Goal: Communication & Community: Answer question/provide support

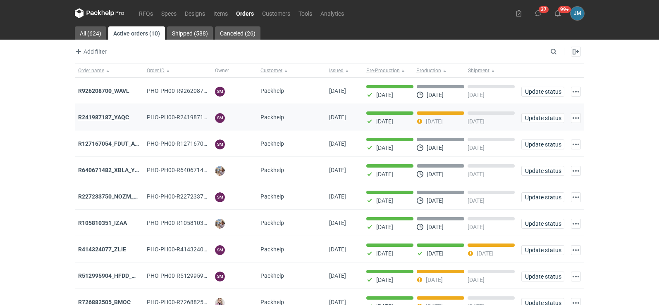
click at [100, 118] on strong "R241987187_YAQC" at bounding box center [103, 117] width 51 height 7
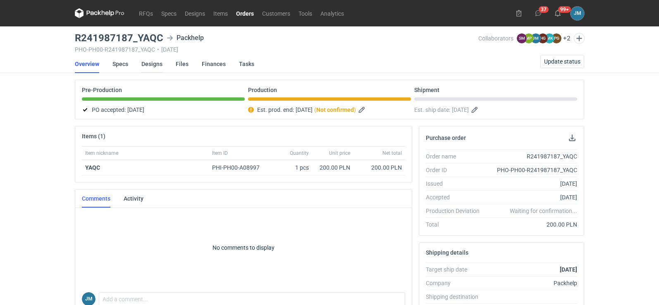
click at [143, 63] on link "Designs" at bounding box center [151, 64] width 21 height 18
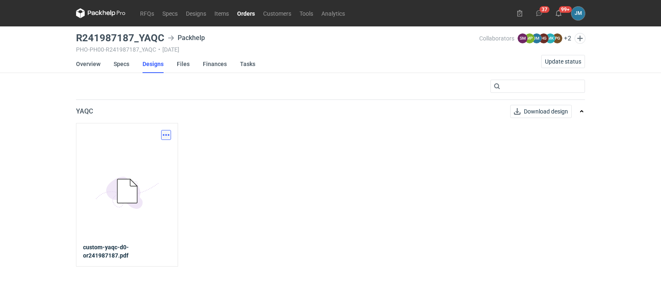
click at [165, 133] on button "button" at bounding box center [166, 135] width 10 height 10
click at [131, 156] on link "Download design part" at bounding box center [130, 153] width 76 height 13
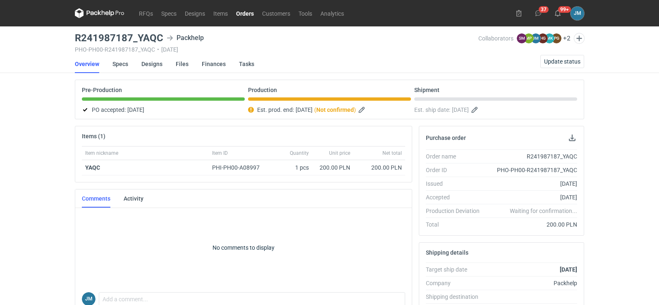
scroll to position [165, 0]
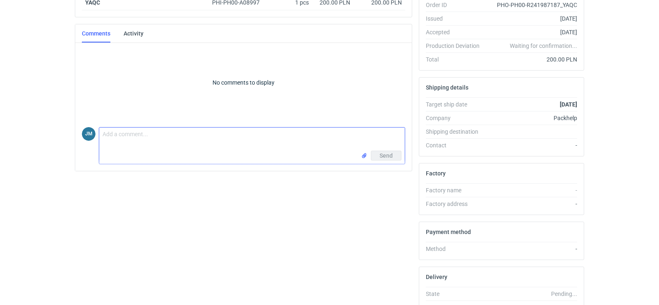
click at [127, 145] on textarea "Comment message" at bounding box center [251, 139] width 305 height 23
type textarea "Panie Sebastianie przesyłam zdjęcia"
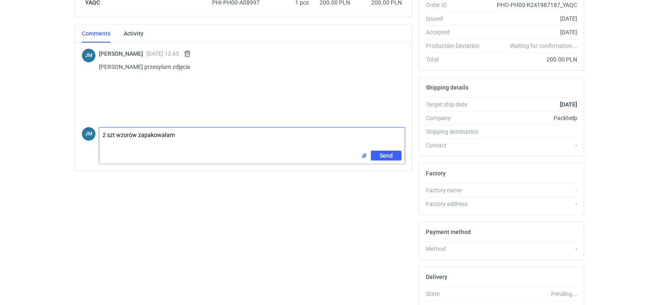
type textarea "2 szt wzorów zapakowałam"
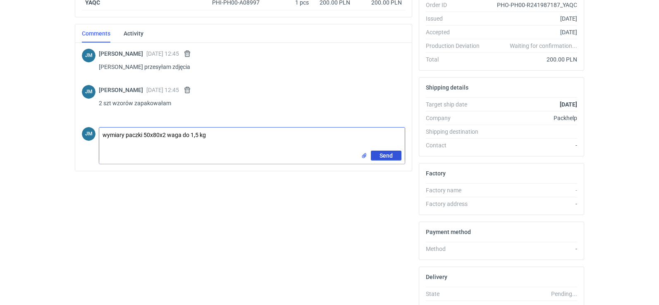
type textarea "wymiary paczki 50x80x2 waga do 1,5 kg"
click at [387, 156] on span "Send" at bounding box center [385, 156] width 13 height 6
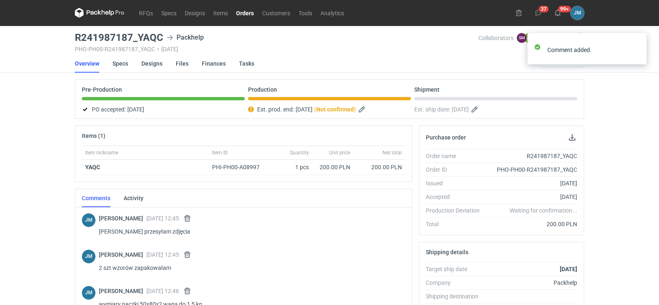
scroll to position [0, 0]
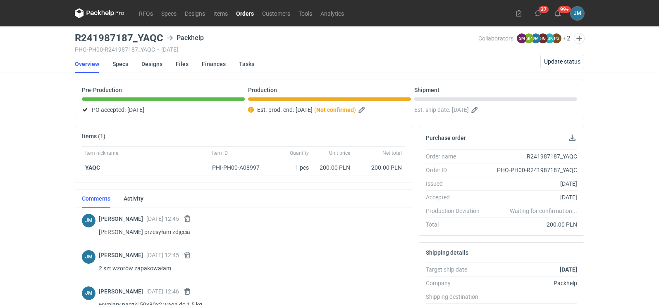
click at [559, 64] on div "RFQs Specs Designs Items Orders Customers Tools Analytics 37 99+ JM Joanna Myśl…" at bounding box center [329, 152] width 659 height 305
click at [563, 59] on span "Update status" at bounding box center [562, 62] width 36 height 6
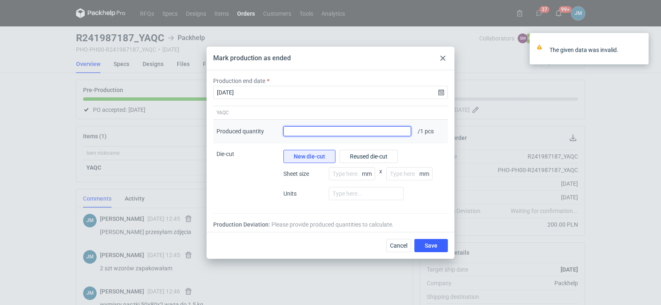
click at [373, 133] on input "Produced quantity" at bounding box center [347, 131] width 128 height 10
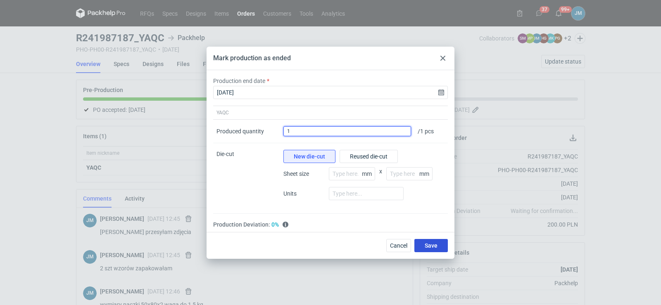
type input "1"
click at [431, 251] on button "Save" at bounding box center [430, 245] width 33 height 13
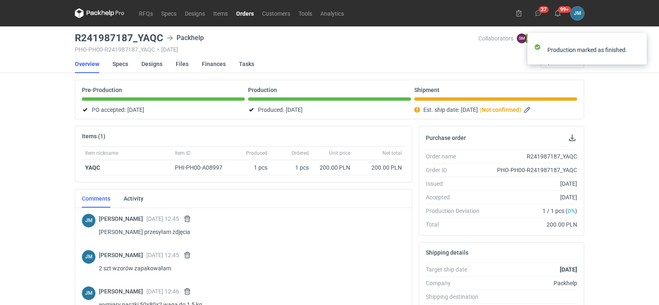
click at [104, 16] on icon at bounding box center [100, 13] width 50 height 10
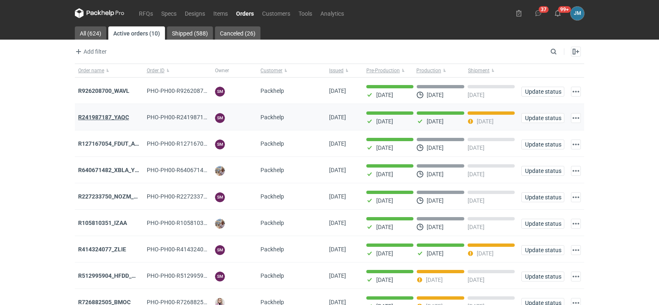
click at [121, 119] on strong "R241987187_YAQC" at bounding box center [103, 117] width 51 height 7
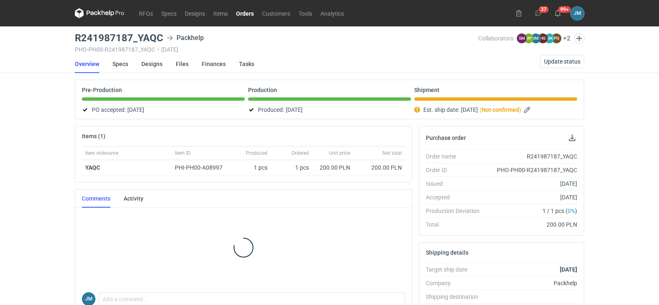
scroll to position [13, 0]
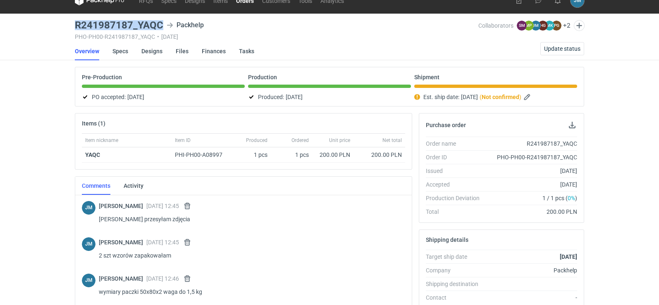
drag, startPoint x: 164, startPoint y: 26, endPoint x: 71, endPoint y: 20, distance: 93.1
click at [71, 20] on div "RFQs Specs Designs Items Orders Customers Tools Analytics 37 99+ JM Joanna Myśl…" at bounding box center [329, 139] width 659 height 305
copy h3 "R241987187_YAQC"
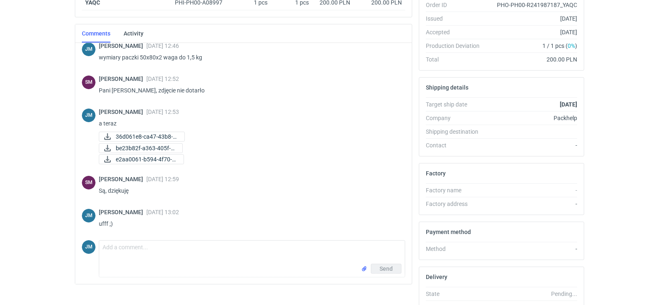
scroll to position [0, 0]
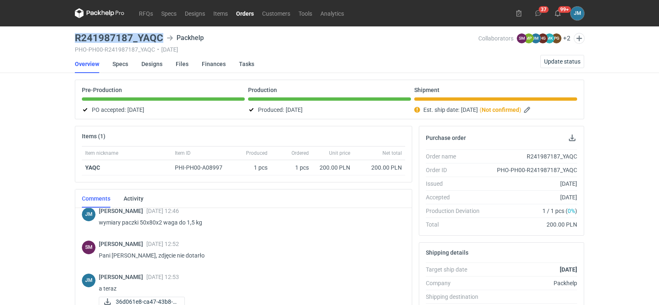
click at [95, 11] on icon at bounding box center [100, 13] width 50 height 10
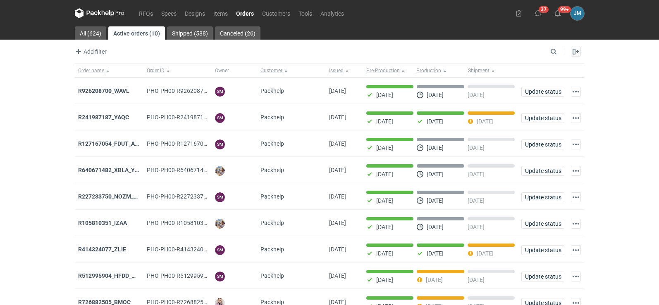
click at [91, 11] on icon at bounding box center [100, 13] width 50 height 10
click at [112, 14] on icon at bounding box center [111, 13] width 5 height 6
click at [95, 14] on icon at bounding box center [100, 13] width 50 height 10
click at [98, 10] on icon at bounding box center [100, 13] width 50 height 10
click at [87, 14] on icon at bounding box center [92, 13] width 11 height 5
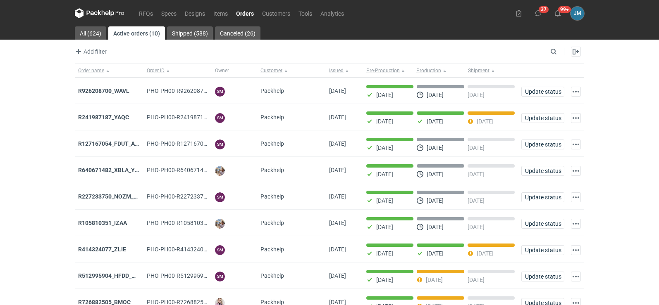
click at [103, 12] on icon at bounding box center [103, 12] width 3 height 5
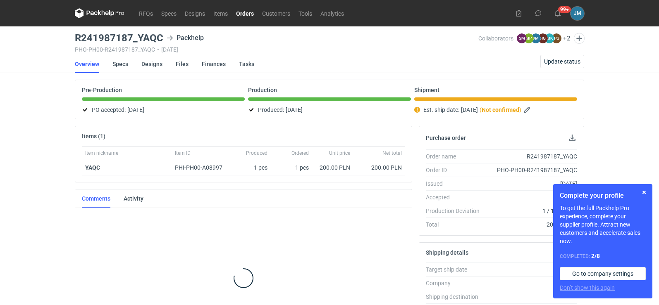
scroll to position [226, 0]
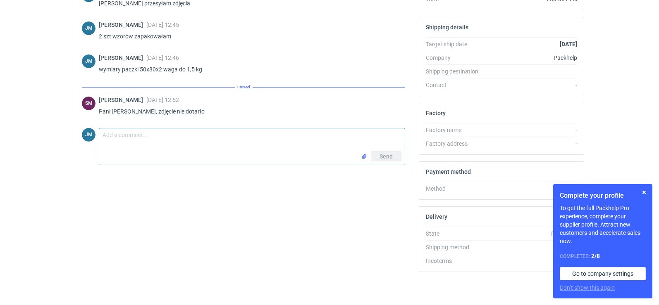
click at [362, 157] on input "file" at bounding box center [364, 156] width 7 height 9
click at [155, 136] on textarea "Comment message" at bounding box center [251, 140] width 305 height 23
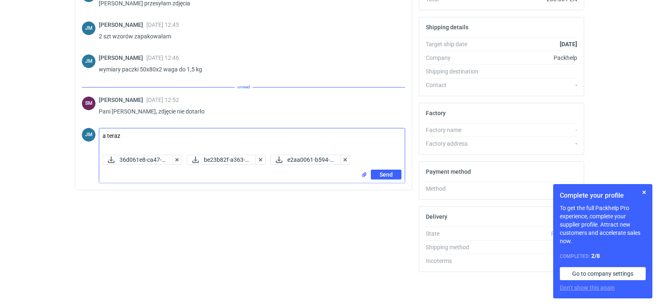
type textarea "a teraz"
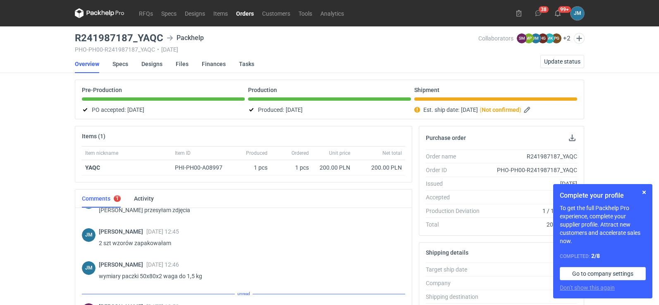
scroll to position [165, 0]
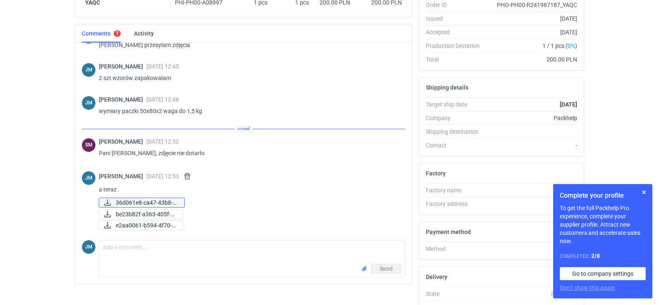
click at [125, 200] on span "36d061e8-ca47-43b8-b..." at bounding box center [147, 202] width 62 height 9
click at [141, 211] on span "be23b82f-a363-405f-9..." at bounding box center [146, 214] width 60 height 9
click at [159, 222] on span "e2aa0061-b594-4f70-a..." at bounding box center [146, 225] width 61 height 9
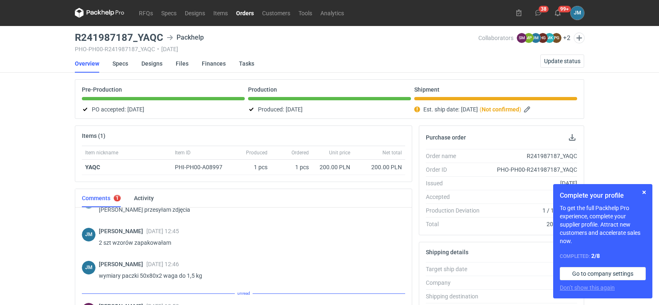
scroll to position [0, 0]
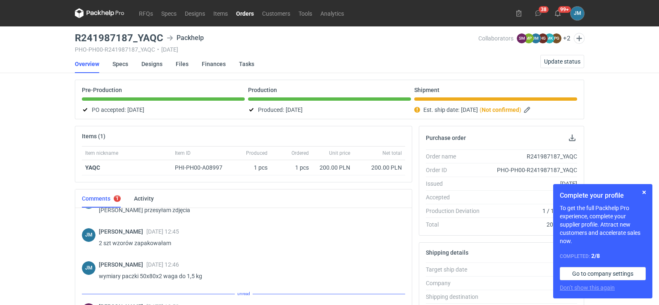
click at [98, 9] on icon at bounding box center [100, 13] width 50 height 10
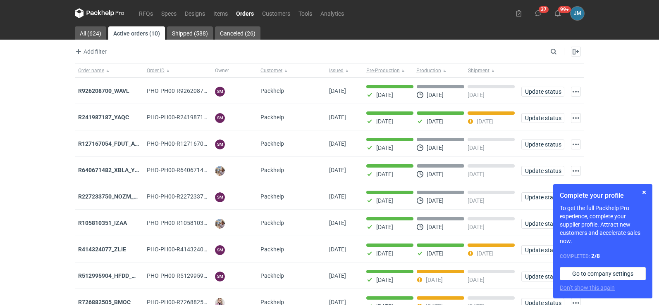
click at [93, 8] on icon at bounding box center [100, 13] width 50 height 10
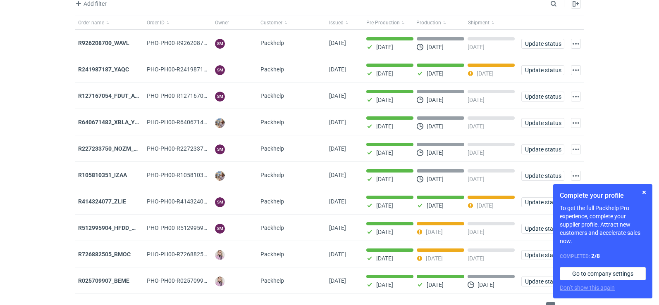
scroll to position [67, 0]
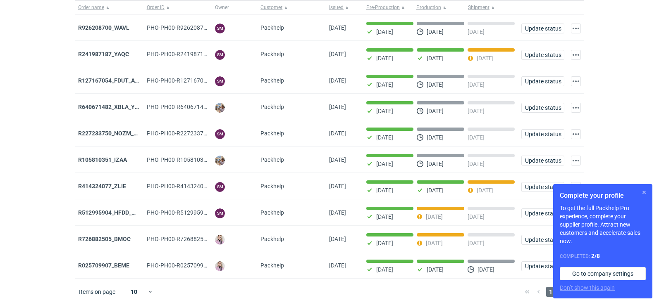
click at [643, 195] on button "button" at bounding box center [644, 193] width 10 height 10
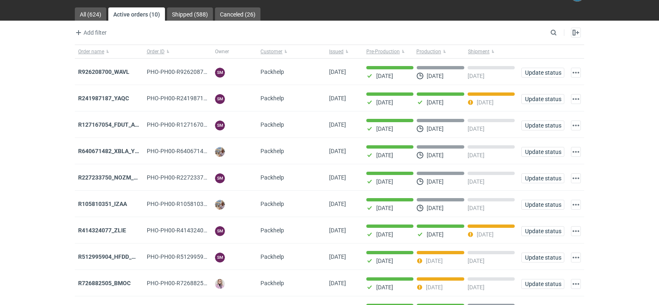
scroll to position [0, 0]
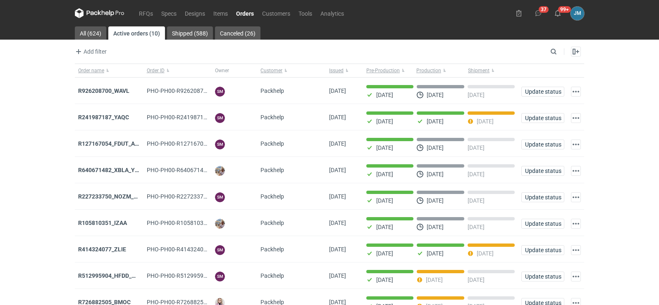
click at [104, 15] on icon at bounding box center [100, 13] width 50 height 10
click at [97, 14] on icon at bounding box center [92, 13] width 11 height 5
click at [99, 15] on icon at bounding box center [100, 13] width 50 height 10
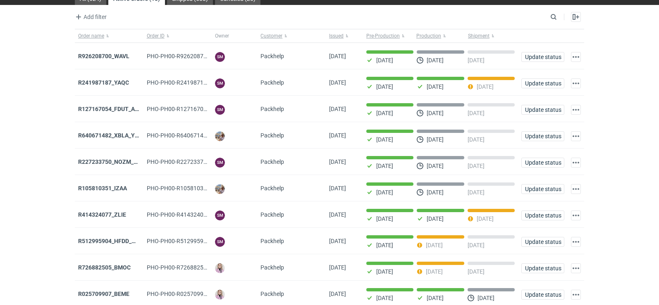
drag, startPoint x: 445, startPoint y: 300, endPoint x: 438, endPoint y: 322, distance: 22.1
click at [438, 271] on html "RFQs Specs Designs Items Orders Customers Tools Analytics 37 99+ JM Joanna Myśl…" at bounding box center [329, 117] width 659 height 305
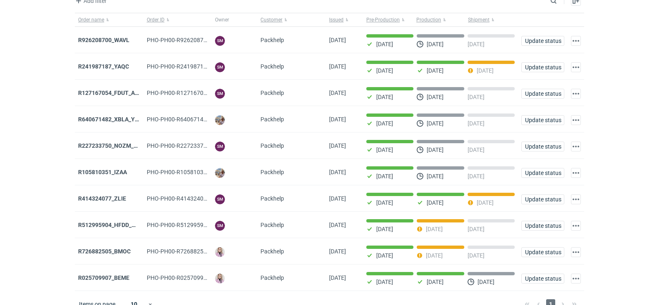
click at [72, 181] on main "All (624) Active orders (10) Shipped (588) Canceled (26) Add filter Owner first…" at bounding box center [329, 147] width 516 height 342
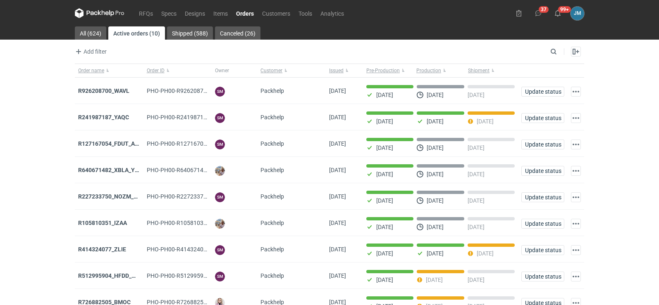
click at [86, 12] on icon at bounding box center [100, 13] width 50 height 10
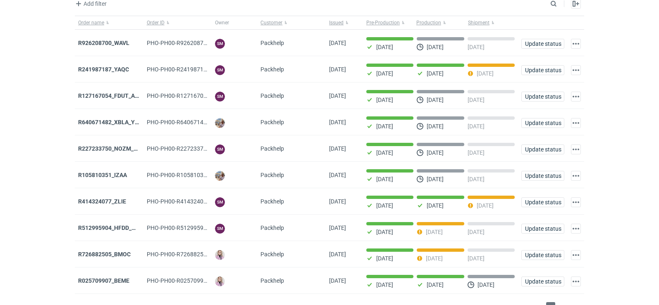
scroll to position [67, 0]
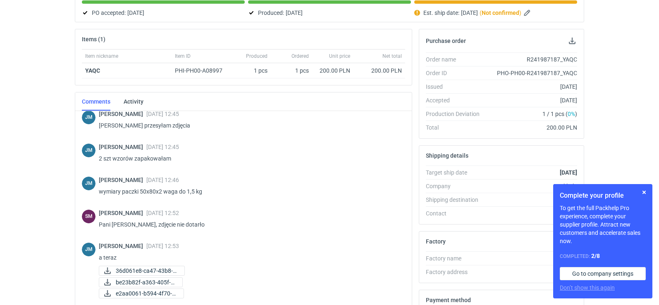
scroll to position [226, 0]
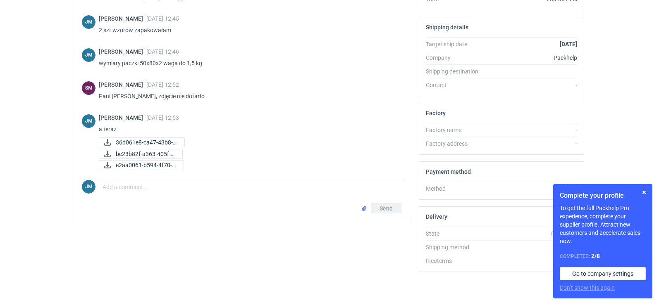
click at [305, 217] on form "Comment message Send" at bounding box center [252, 198] width 306 height 37
click at [272, 201] on textarea "Comment message" at bounding box center [251, 192] width 305 height 23
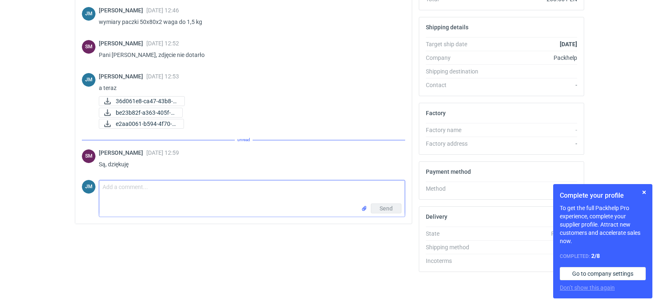
scroll to position [48, 0]
click at [161, 195] on textarea "Comment message" at bounding box center [251, 192] width 305 height 23
type textarea "j"
type textarea "ufff ;)"
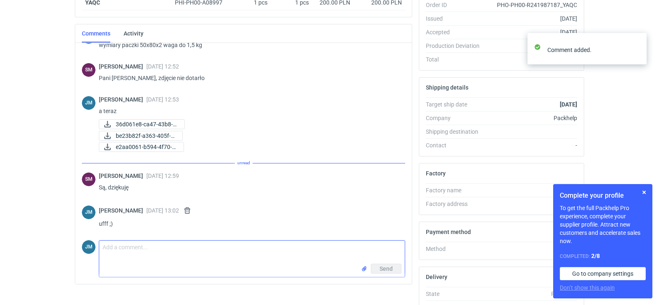
scroll to position [0, 0]
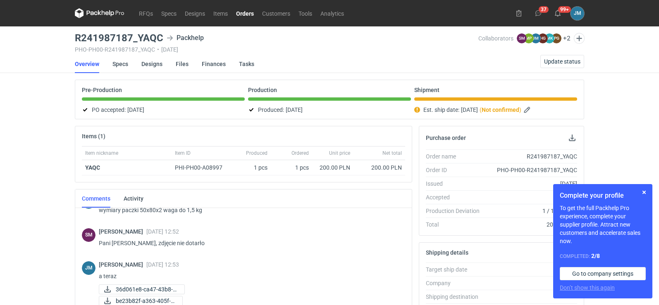
click at [98, 9] on icon at bounding box center [100, 13] width 50 height 10
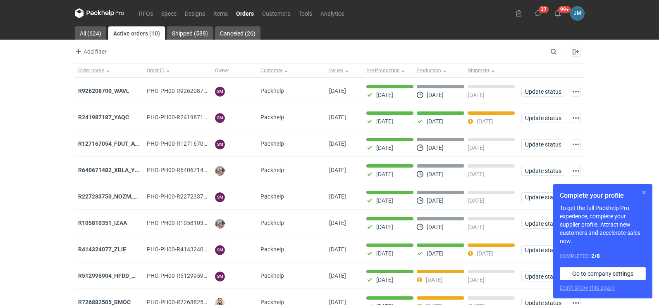
click at [645, 193] on button "button" at bounding box center [644, 193] width 10 height 10
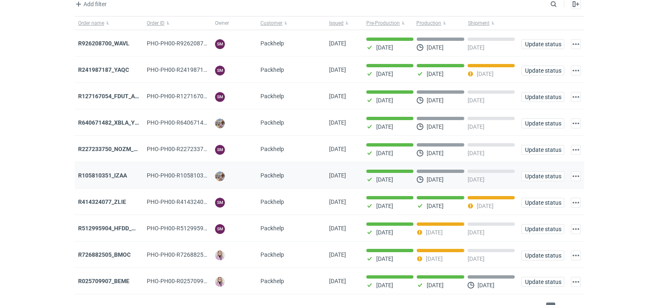
scroll to position [67, 0]
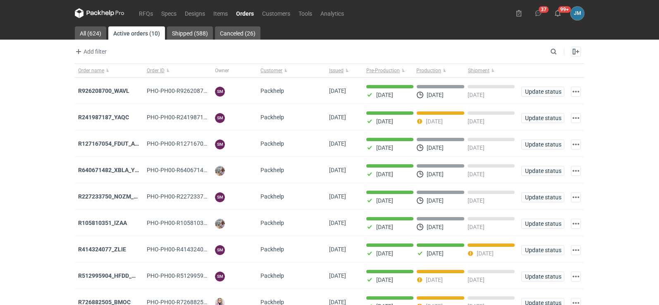
click at [98, 14] on icon at bounding box center [99, 12] width 3 height 5
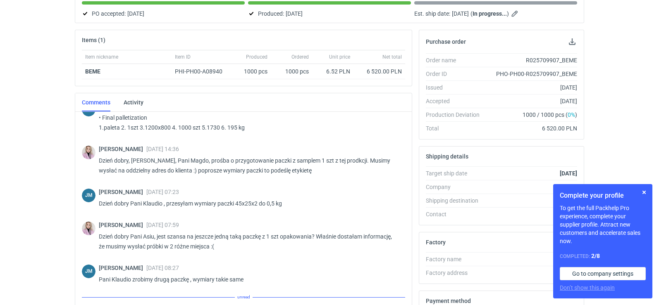
scroll to position [316, 0]
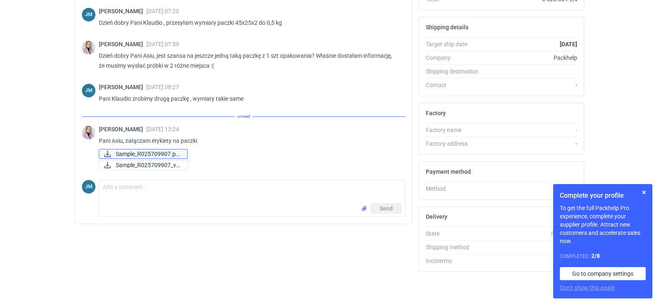
click at [163, 155] on span "Sample_R025709907.pd..." at bounding box center [148, 154] width 65 height 9
click at [161, 165] on span "Sample_R025709907_v1..." at bounding box center [148, 165] width 65 height 9
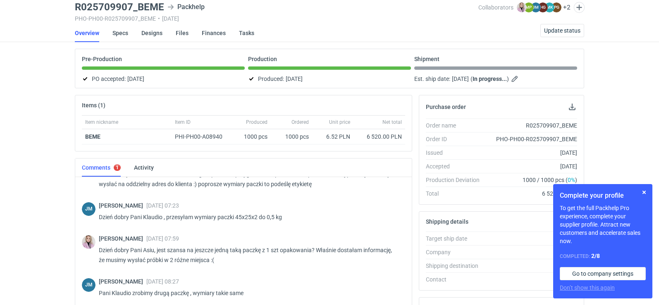
scroll to position [0, 0]
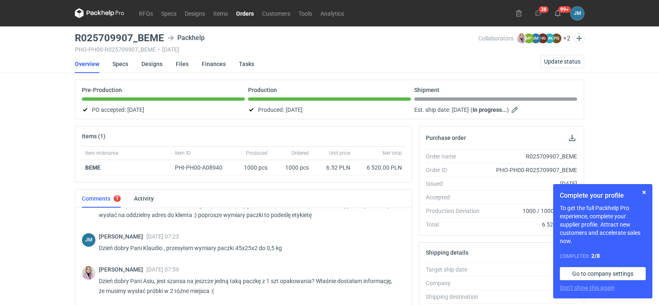
click at [99, 20] on nav "RFQs Specs Designs Items Orders Customers Tools Analytics" at bounding box center [211, 13] width 273 height 26
click at [97, 14] on icon at bounding box center [92, 13] width 11 height 5
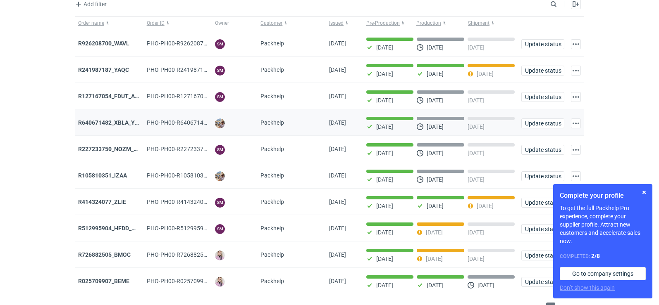
scroll to position [67, 0]
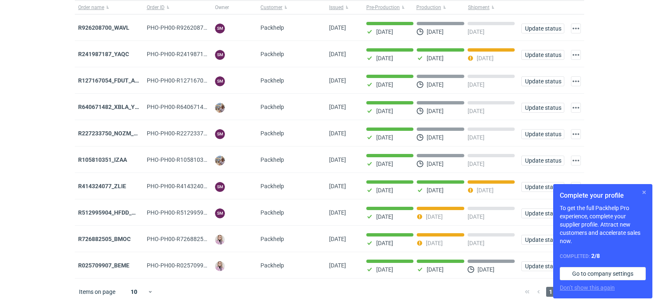
click at [643, 191] on button "button" at bounding box center [644, 193] width 10 height 10
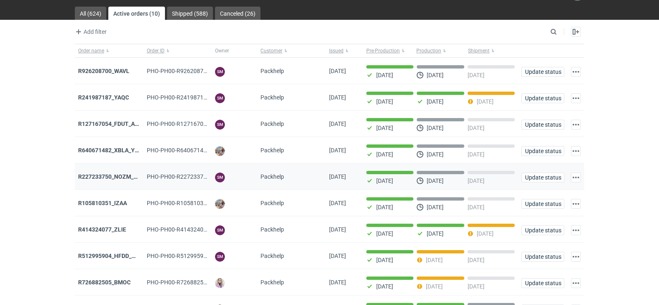
scroll to position [0, 0]
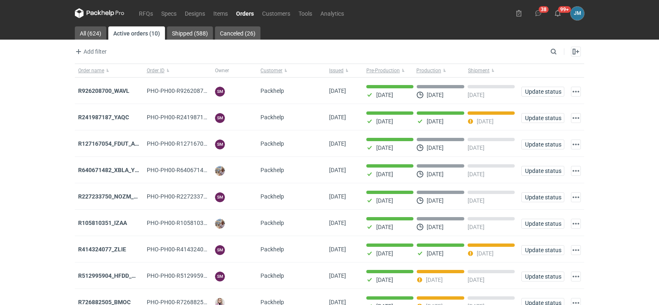
click at [95, 12] on icon at bounding box center [92, 13] width 11 height 5
click at [89, 19] on nav "RFQs Specs Designs Items Orders Customers Tools Analytics" at bounding box center [211, 13] width 273 height 26
click at [91, 16] on icon at bounding box center [100, 13] width 50 height 10
click at [106, 14] on icon at bounding box center [106, 14] width 3 height 4
click at [98, 14] on icon at bounding box center [100, 13] width 50 height 10
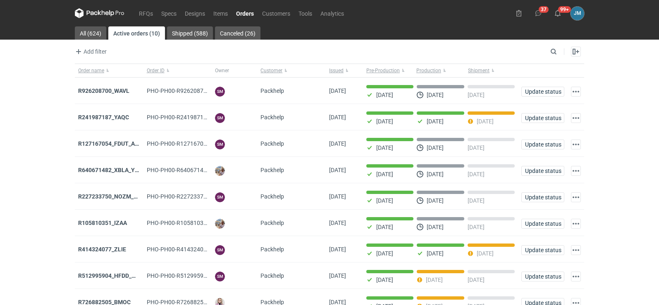
click at [105, 12] on icon at bounding box center [100, 13] width 50 height 10
click at [91, 10] on icon at bounding box center [100, 13] width 50 height 10
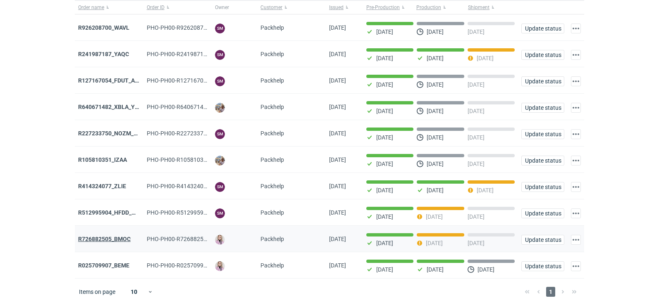
click at [116, 237] on strong "R726882505_BMOC" at bounding box center [104, 239] width 52 height 7
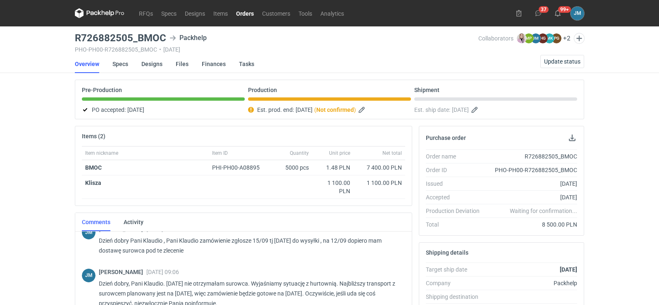
click at [104, 18] on nav "RFQs Specs Designs Items Orders Customers Tools Analytics" at bounding box center [211, 13] width 273 height 26
click at [105, 10] on icon at bounding box center [100, 13] width 50 height 10
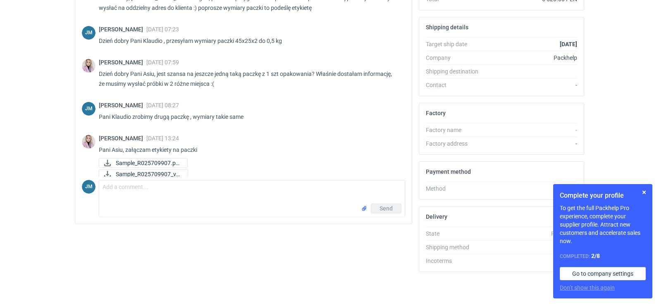
scroll to position [307, 0]
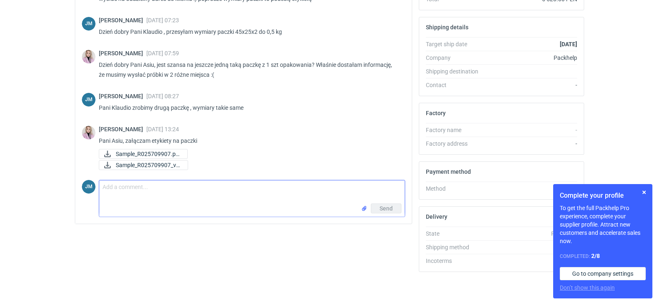
click at [169, 197] on textarea "Comment message" at bounding box center [251, 192] width 305 height 23
type textarea "O"
type textarea "o super"
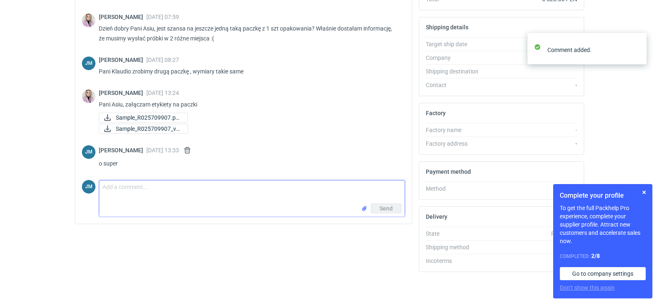
scroll to position [0, 0]
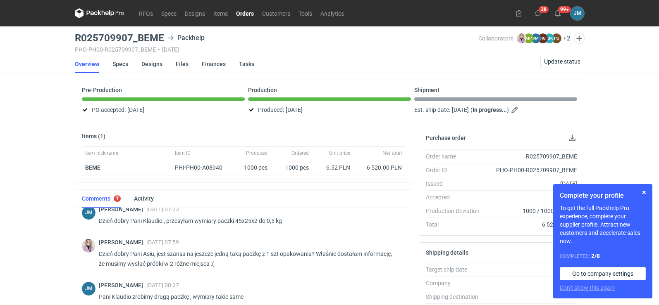
click at [93, 10] on icon at bounding box center [100, 13] width 50 height 10
